Goal: Transaction & Acquisition: Purchase product/service

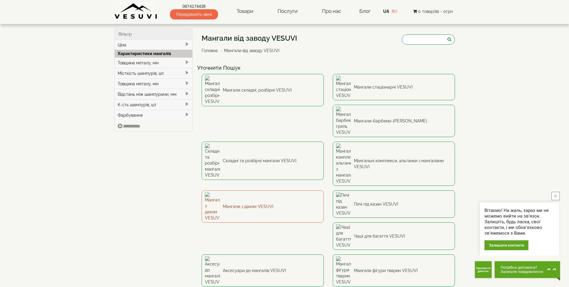
click at [324, 190] on link "Мангали з дахом VESUVI" at bounding box center [263, 206] width 122 height 32
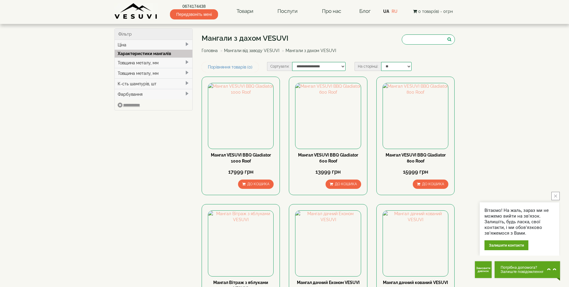
click at [250, 48] on link "Мангали від заводу VESUVI" at bounding box center [251, 50] width 55 height 5
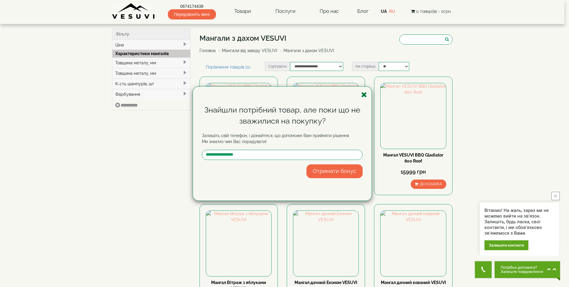
click at [365, 93] on icon "button" at bounding box center [364, 94] width 6 height 7
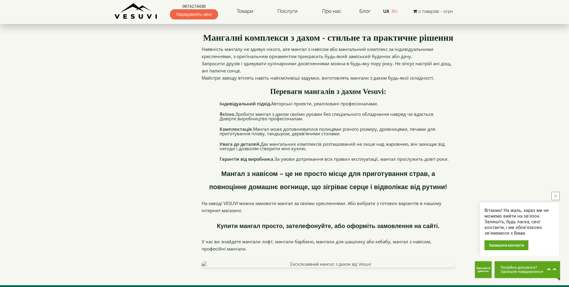
scroll to position [574, 0]
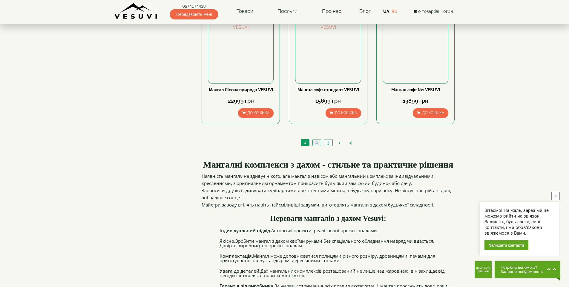
click at [317, 143] on link "2" at bounding box center [317, 142] width 8 height 6
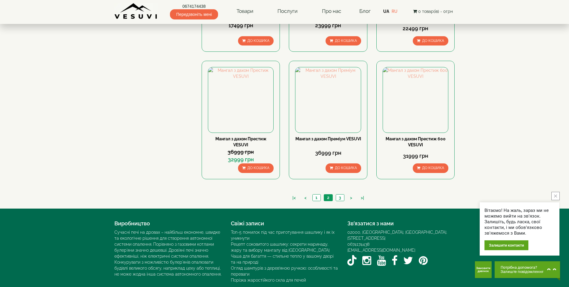
scroll to position [543, 0]
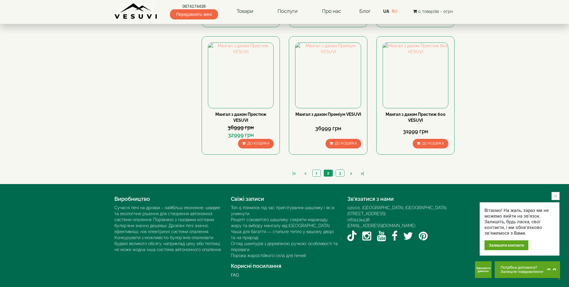
click at [335, 174] on ul "|< < 1 2 3 > >|" at bounding box center [328, 173] width 81 height 8
click at [337, 174] on link "3" at bounding box center [340, 173] width 8 height 6
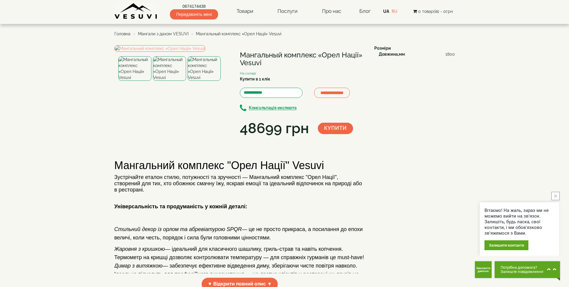
drag, startPoint x: 166, startPoint y: 168, endPoint x: 169, endPoint y: 170, distance: 3.6
click at [166, 81] on img at bounding box center [169, 68] width 33 height 25
click at [204, 81] on img at bounding box center [204, 68] width 33 height 25
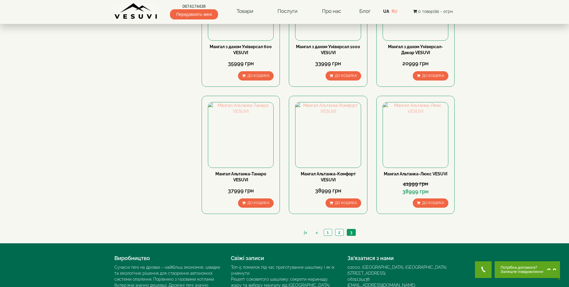
scroll to position [251, 0]
